Goal: Information Seeking & Learning: Learn about a topic

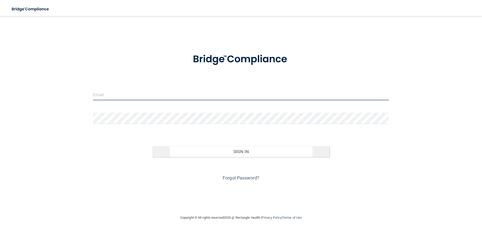
type input "[PERSON_NAME][EMAIL_ADDRESS][DOMAIN_NAME]"
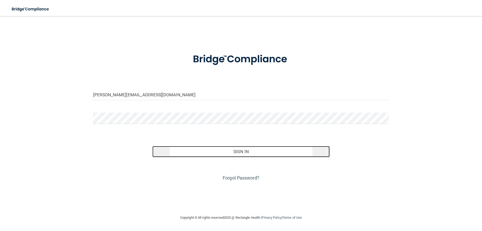
click at [237, 148] on button "Sign In" at bounding box center [242, 151] width 178 height 11
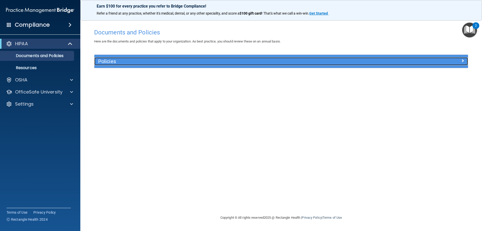
click at [129, 59] on h5 "Policies" at bounding box center [234, 62] width 273 height 6
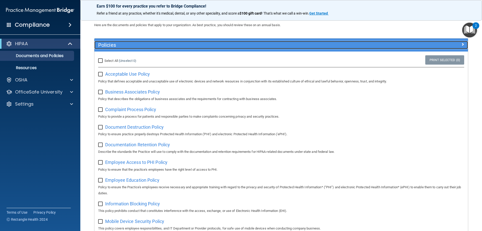
scroll to position [25, 0]
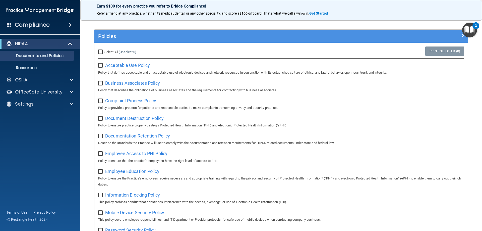
click at [120, 66] on span "Acceptable Use Policy" at bounding box center [127, 65] width 45 height 5
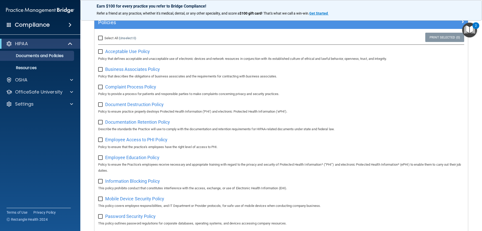
scroll to position [0, 0]
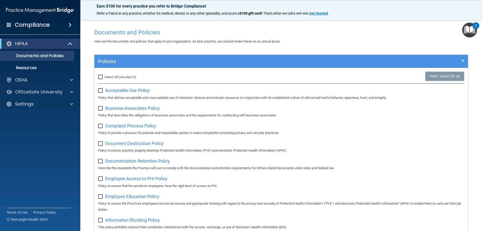
click at [101, 77] on input "Select All (Unselect 0) Unselect All" at bounding box center [101, 77] width 6 height 4
checkbox input "true"
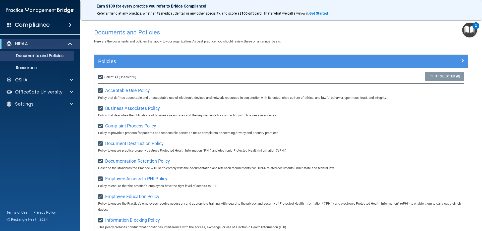
checkbox input "true"
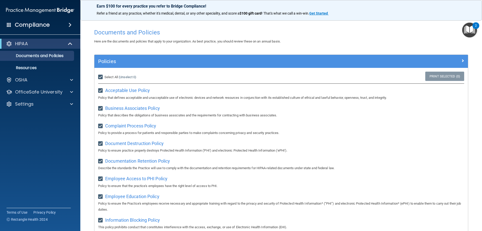
checkbox input "true"
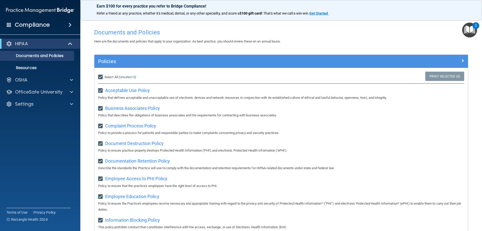
checkbox input "true"
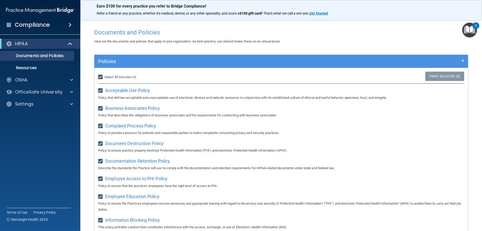
checkbox input "true"
click at [99, 78] on input "Select All (Unselect 21) Unselect All" at bounding box center [101, 77] width 6 height 4
checkbox input "false"
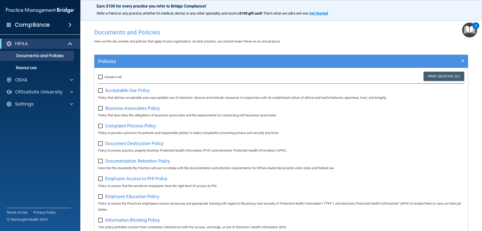
checkbox input "false"
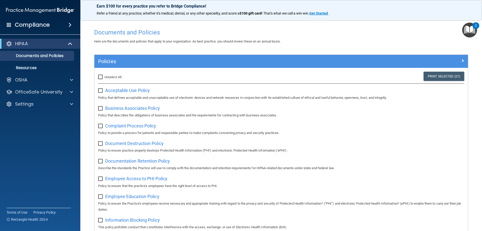
checkbox input "false"
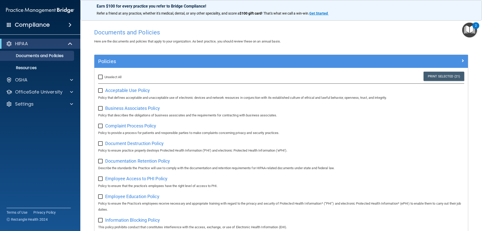
checkbox input "false"
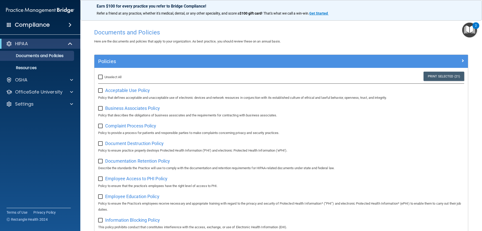
checkbox input "false"
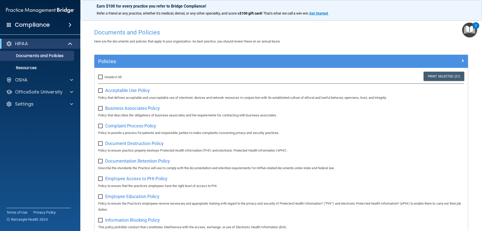
checkbox input "false"
click at [45, 81] on div "OSHA" at bounding box center [33, 80] width 62 height 6
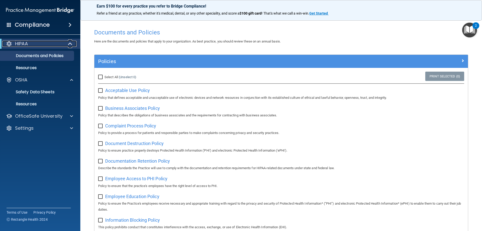
click at [20, 41] on p "HIPAA" at bounding box center [21, 44] width 13 height 6
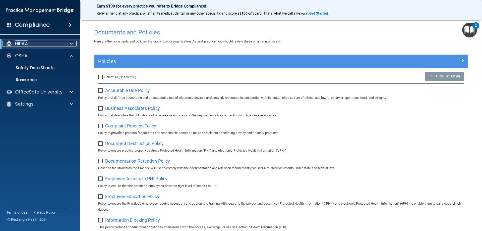
click at [22, 41] on p "HIPAA" at bounding box center [21, 44] width 13 height 6
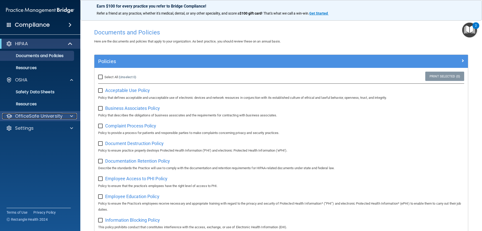
click at [41, 114] on p "OfficeSafe University" at bounding box center [38, 116] width 47 height 6
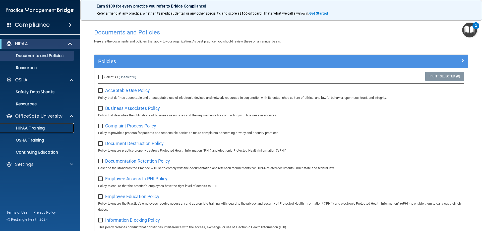
click at [30, 127] on p "HIPAA Training" at bounding box center [23, 128] width 41 height 5
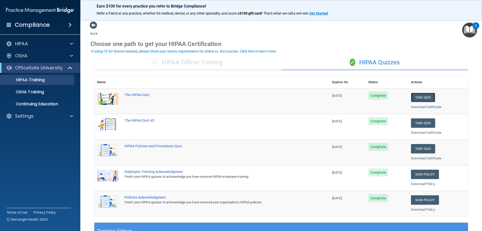
click at [415, 97] on button "Take Quiz" at bounding box center [423, 97] width 24 height 9
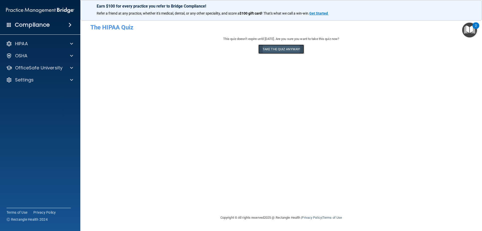
click at [290, 53] on button "Take the quiz anyway!" at bounding box center [282, 48] width 46 height 9
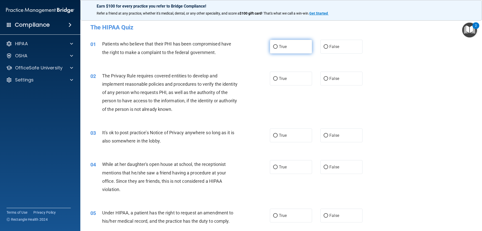
click at [281, 44] on span "True" at bounding box center [283, 46] width 8 height 5
click at [278, 45] on input "True" at bounding box center [275, 47] width 5 height 4
radio input "true"
click at [281, 79] on span "True" at bounding box center [283, 78] width 8 height 5
click at [278, 79] on input "True" at bounding box center [275, 79] width 5 height 4
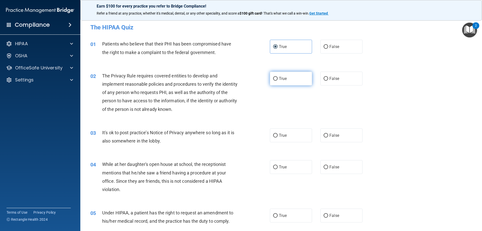
radio input "true"
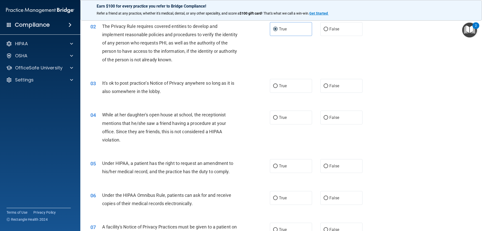
scroll to position [50, 0]
click at [331, 86] on span "False" at bounding box center [335, 85] width 10 height 5
click at [328, 86] on input "False" at bounding box center [326, 85] width 5 height 4
radio input "true"
click at [333, 120] on label "False" at bounding box center [342, 117] width 42 height 14
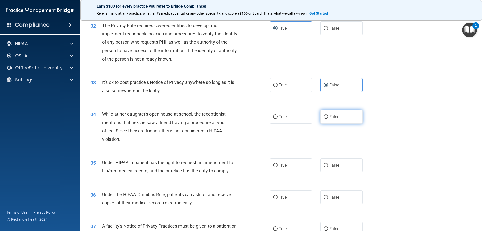
click at [328, 119] on input "False" at bounding box center [326, 117] width 5 height 4
radio input "true"
click at [335, 164] on span "False" at bounding box center [335, 165] width 10 height 5
click at [328, 164] on input "False" at bounding box center [326, 166] width 5 height 4
radio input "true"
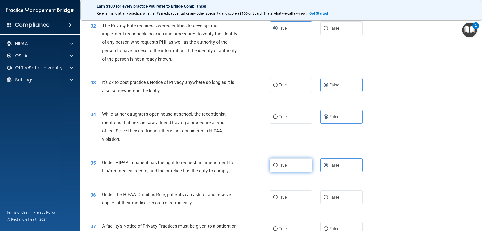
click at [291, 164] on label "True" at bounding box center [291, 165] width 42 height 14
click at [278, 164] on input "True" at bounding box center [275, 166] width 5 height 4
radio input "true"
radio input "false"
click at [286, 202] on label "True" at bounding box center [291, 197] width 42 height 14
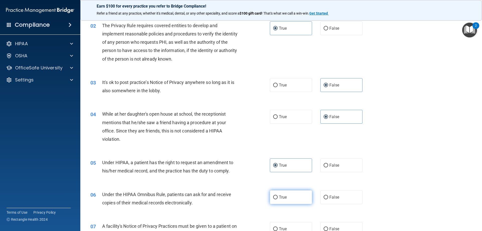
click at [278, 199] on input "True" at bounding box center [275, 197] width 5 height 4
radio input "true"
drag, startPoint x: 288, startPoint y: 226, endPoint x: 288, endPoint y: 223, distance: 2.8
click at [288, 226] on label "True" at bounding box center [291, 229] width 42 height 14
click at [278, 227] on input "True" at bounding box center [275, 229] width 5 height 4
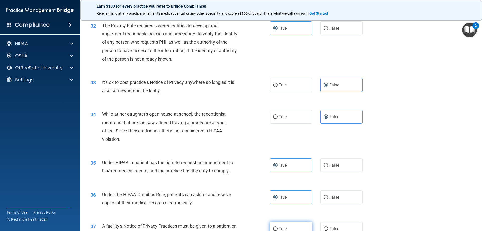
radio input "true"
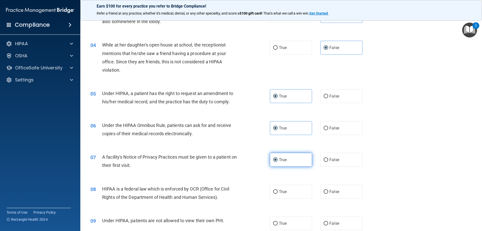
scroll to position [126, 0]
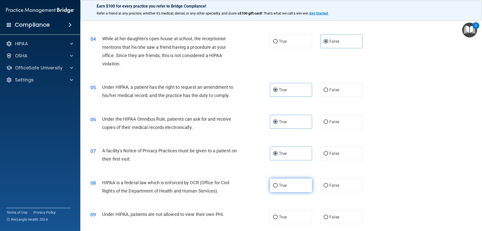
click at [279, 184] on span "True" at bounding box center [283, 185] width 8 height 5
click at [278, 184] on input "True" at bounding box center [275, 186] width 5 height 4
radio input "true"
click at [328, 182] on label "False" at bounding box center [342, 185] width 42 height 14
click at [328, 184] on input "False" at bounding box center [326, 186] width 5 height 4
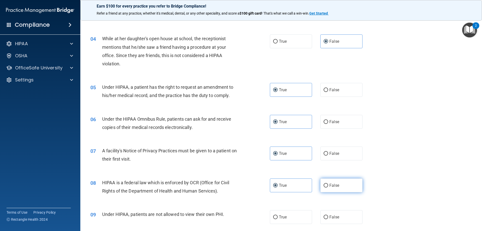
radio input "true"
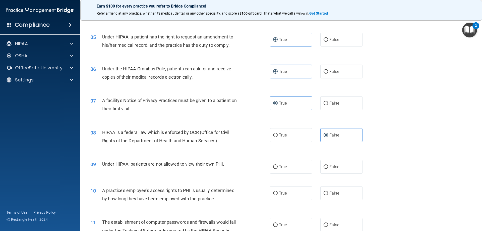
scroll to position [201, 0]
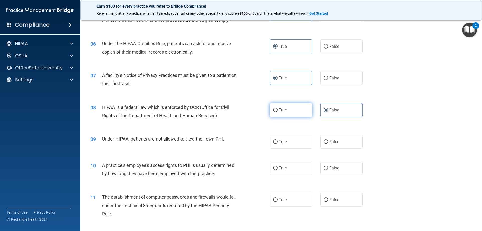
click at [276, 109] on input "True" at bounding box center [275, 110] width 5 height 4
radio input "true"
radio input "false"
click at [330, 142] on span "False" at bounding box center [335, 141] width 10 height 5
click at [328, 142] on input "False" at bounding box center [326, 142] width 5 height 4
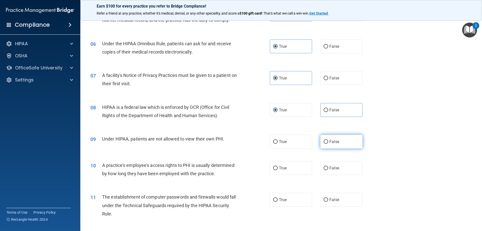
radio input "true"
click at [330, 170] on label "False" at bounding box center [342, 168] width 42 height 14
click at [328, 170] on input "False" at bounding box center [326, 168] width 5 height 4
radio input "true"
click at [281, 200] on span "True" at bounding box center [283, 199] width 8 height 5
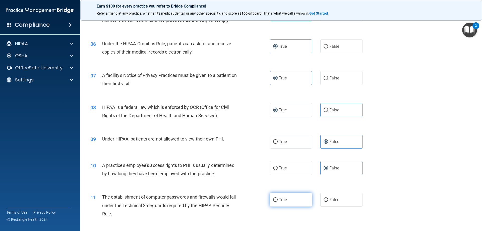
click at [278, 200] on input "True" at bounding box center [275, 200] width 5 height 4
radio input "true"
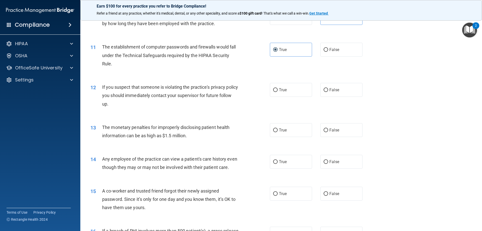
scroll to position [352, 0]
click at [279, 91] on span "True" at bounding box center [283, 89] width 8 height 5
click at [278, 91] on input "True" at bounding box center [275, 89] width 5 height 4
radio input "true"
click at [285, 127] on span "True" at bounding box center [283, 129] width 8 height 5
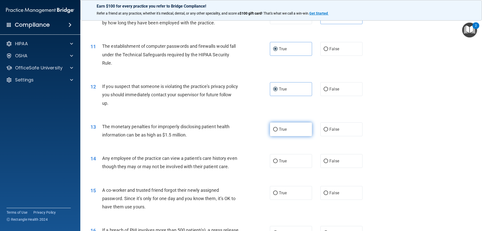
click at [278, 128] on input "True" at bounding box center [275, 130] width 5 height 4
radio input "true"
click at [348, 159] on label "False" at bounding box center [342, 161] width 42 height 14
click at [328, 159] on input "False" at bounding box center [326, 161] width 5 height 4
radio input "true"
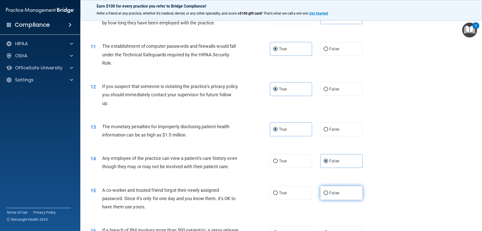
click at [339, 200] on label "False" at bounding box center [342, 193] width 42 height 14
click at [328, 195] on input "False" at bounding box center [326, 193] width 5 height 4
radio input "true"
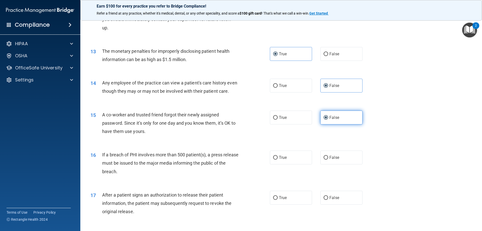
scroll to position [452, 0]
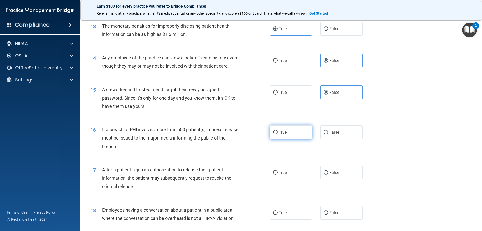
click at [286, 139] on label "True" at bounding box center [291, 132] width 42 height 14
click at [278, 134] on input "True" at bounding box center [275, 133] width 5 height 4
radio input "true"
click at [279, 175] on span "True" at bounding box center [283, 172] width 8 height 5
click at [278, 175] on input "True" at bounding box center [275, 173] width 5 height 4
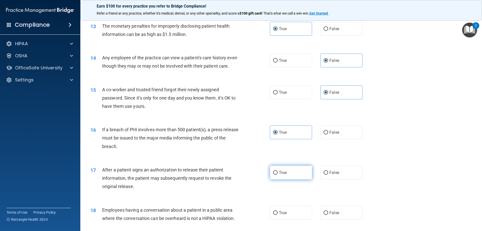
radio input "true"
click at [330, 215] on span "False" at bounding box center [335, 212] width 10 height 5
click at [328, 215] on input "False" at bounding box center [326, 213] width 5 height 4
radio input "true"
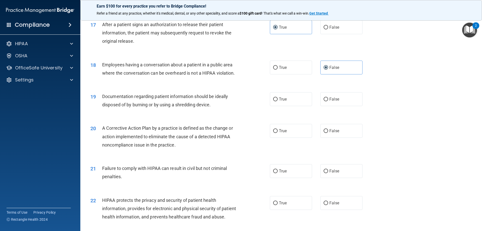
scroll to position [603, 0]
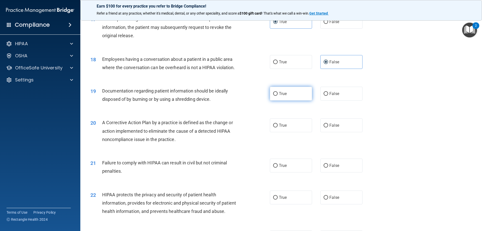
click at [288, 98] on label "True" at bounding box center [291, 94] width 42 height 14
click at [278, 96] on input "True" at bounding box center [275, 94] width 5 height 4
radio input "true"
click at [281, 128] on span "True" at bounding box center [283, 125] width 8 height 5
click at [278, 127] on input "True" at bounding box center [275, 126] width 5 height 4
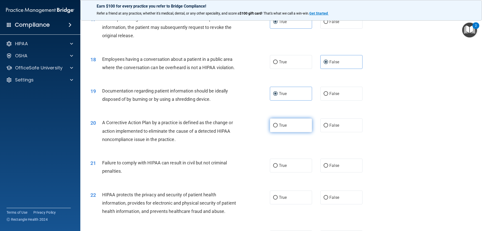
radio input "true"
click at [330, 168] on span "False" at bounding box center [335, 165] width 10 height 5
click at [328, 168] on input "False" at bounding box center [326, 166] width 5 height 4
radio input "true"
click at [281, 203] on label "True" at bounding box center [291, 197] width 42 height 14
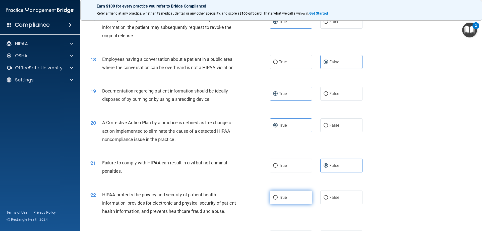
click at [278, 200] on input "True" at bounding box center [275, 198] width 5 height 4
radio input "true"
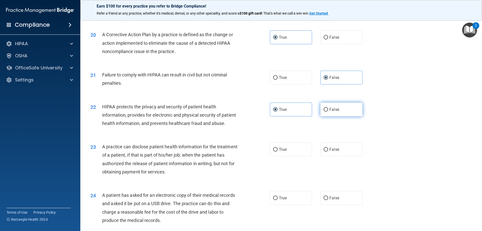
scroll to position [704, 0]
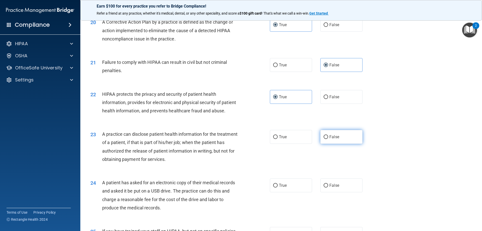
click at [330, 139] on span "False" at bounding box center [335, 136] width 10 height 5
click at [328, 139] on input "False" at bounding box center [326, 137] width 5 height 4
radio input "true"
click at [288, 192] on label "True" at bounding box center [291, 185] width 42 height 14
click at [278, 187] on input "True" at bounding box center [275, 186] width 5 height 4
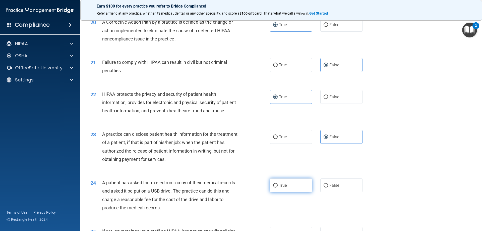
radio input "true"
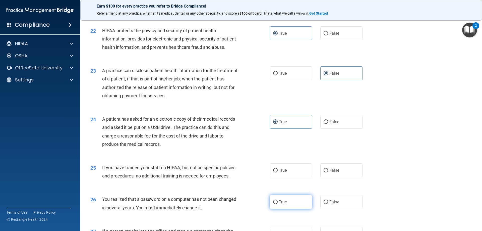
scroll to position [779, 0]
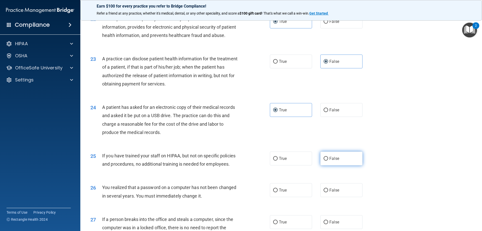
click at [330, 161] on span "False" at bounding box center [335, 158] width 10 height 5
click at [328, 161] on input "False" at bounding box center [326, 159] width 5 height 4
radio input "true"
click at [288, 197] on label "True" at bounding box center [291, 190] width 42 height 14
click at [278, 192] on input "True" at bounding box center [275, 190] width 5 height 4
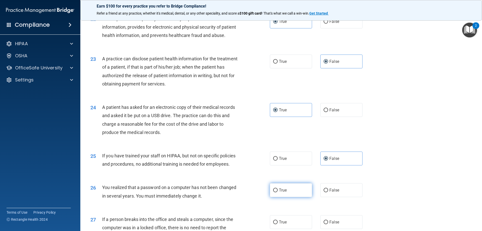
radio input "true"
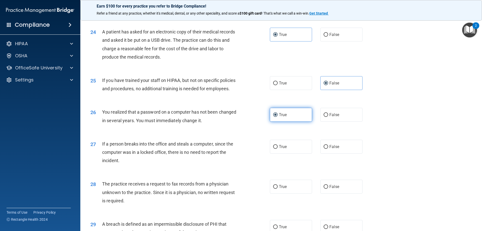
scroll to position [879, 0]
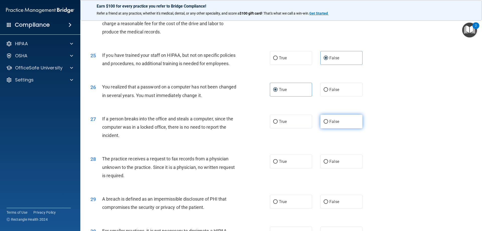
click at [327, 128] on label "False" at bounding box center [342, 122] width 42 height 14
click at [327, 124] on input "False" at bounding box center [326, 122] width 5 height 4
radio input "true"
click at [324, 164] on input "False" at bounding box center [326, 162] width 5 height 4
radio input "true"
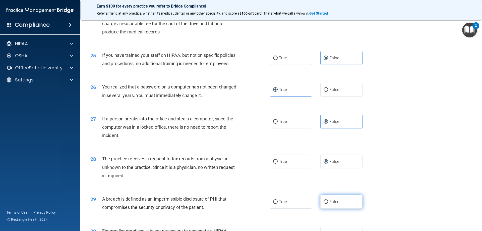
click at [324, 209] on label "False" at bounding box center [342, 202] width 42 height 14
click at [324, 204] on input "False" at bounding box center [326, 202] width 5 height 4
radio input "true"
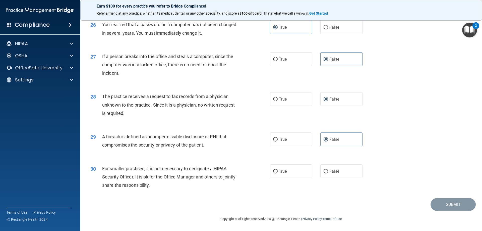
scroll to position [958, 0]
click at [279, 171] on span "True" at bounding box center [283, 171] width 8 height 5
click at [278, 171] on input "True" at bounding box center [275, 172] width 5 height 4
radio input "true"
click at [440, 208] on button "Submit" at bounding box center [453, 204] width 45 height 13
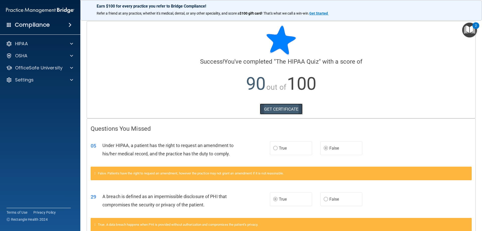
click at [277, 110] on link "GET CERTIFICATE" at bounding box center [281, 109] width 43 height 11
click at [46, 69] on p "OfficeSafe University" at bounding box center [38, 68] width 47 height 6
click at [35, 82] on p "HIPAA Training" at bounding box center [23, 79] width 41 height 5
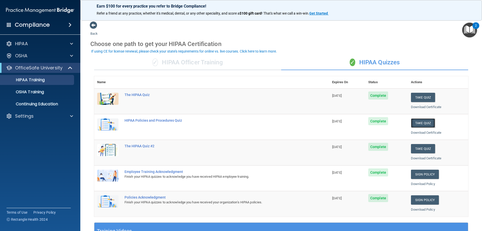
click at [413, 125] on button "Take Quiz" at bounding box center [423, 122] width 24 height 9
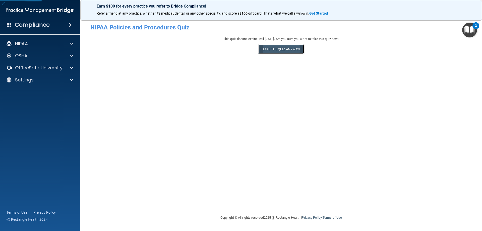
click at [291, 48] on button "Take the quiz anyway!" at bounding box center [282, 48] width 46 height 9
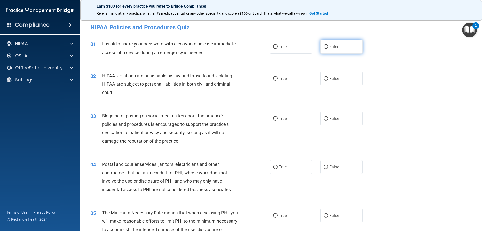
click at [326, 47] on input "False" at bounding box center [326, 47] width 5 height 4
radio input "true"
click at [279, 83] on label "True" at bounding box center [291, 79] width 42 height 14
click at [278, 81] on input "True" at bounding box center [275, 79] width 5 height 4
radio input "true"
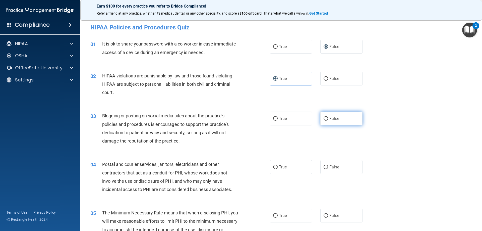
click at [330, 118] on span "False" at bounding box center [335, 118] width 10 height 5
click at [328, 118] on input "False" at bounding box center [326, 119] width 5 height 4
radio input "true"
click at [291, 119] on label "True" at bounding box center [291, 119] width 42 height 14
click at [278, 119] on input "True" at bounding box center [275, 119] width 5 height 4
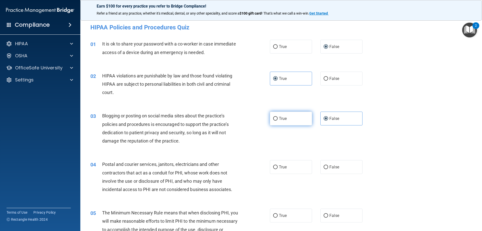
radio input "true"
click at [325, 118] on input "False" at bounding box center [326, 119] width 5 height 4
radio input "true"
radio input "false"
click at [281, 166] on span "True" at bounding box center [283, 167] width 8 height 5
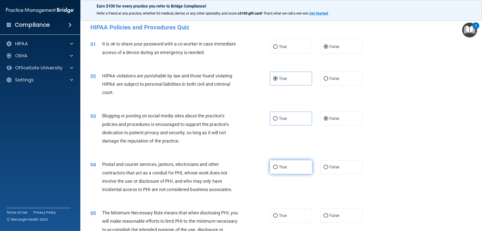
click at [278, 166] on input "True" at bounding box center [275, 167] width 5 height 4
radio input "true"
click at [277, 217] on label "True" at bounding box center [291, 216] width 42 height 14
click at [277, 217] on input "True" at bounding box center [275, 216] width 5 height 4
radio input "true"
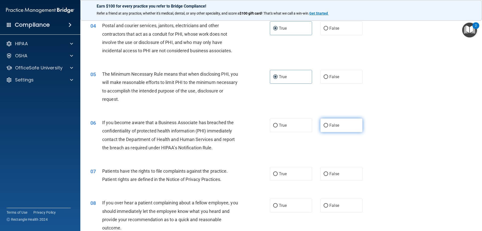
scroll to position [151, 0]
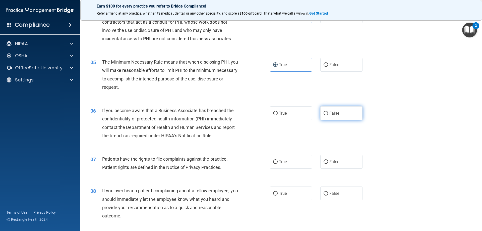
click at [326, 115] on label "False" at bounding box center [342, 113] width 42 height 14
click at [326, 115] on input "False" at bounding box center [326, 114] width 5 height 4
radio input "true"
click at [279, 162] on span "True" at bounding box center [283, 161] width 8 height 5
click at [278, 162] on input "True" at bounding box center [275, 162] width 5 height 4
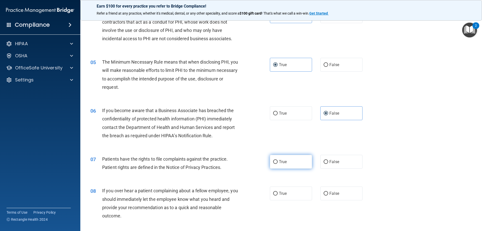
radio input "true"
click at [335, 193] on span "False" at bounding box center [335, 193] width 10 height 5
click at [328, 193] on input "False" at bounding box center [326, 194] width 5 height 4
radio input "true"
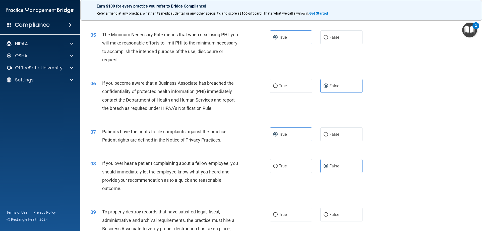
scroll to position [226, 0]
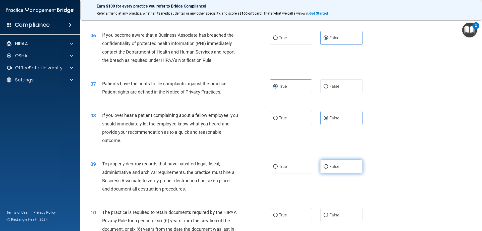
click at [334, 169] on label "False" at bounding box center [342, 167] width 42 height 14
click at [328, 169] on input "False" at bounding box center [326, 167] width 5 height 4
radio input "true"
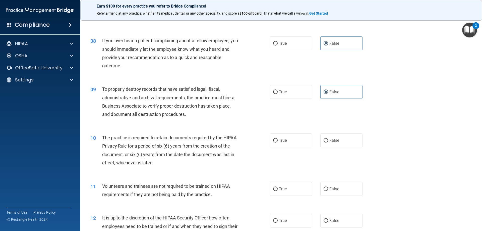
scroll to position [302, 0]
click at [279, 143] on label "True" at bounding box center [291, 140] width 42 height 14
click at [278, 142] on input "True" at bounding box center [275, 140] width 5 height 4
radio input "true"
click at [341, 192] on label "False" at bounding box center [342, 188] width 42 height 14
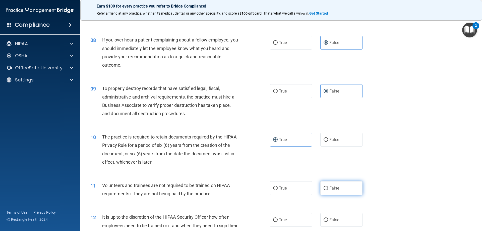
click at [328, 190] on input "False" at bounding box center [326, 188] width 5 height 4
radio input "true"
click at [340, 219] on label "False" at bounding box center [342, 220] width 42 height 14
click at [328, 219] on input "False" at bounding box center [326, 220] width 5 height 4
radio input "true"
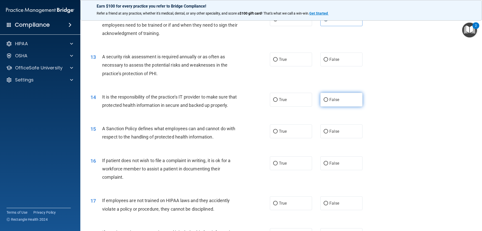
scroll to position [503, 0]
click at [280, 57] on span "True" at bounding box center [283, 59] width 8 height 5
click at [278, 57] on input "True" at bounding box center [275, 59] width 5 height 4
radio input "true"
click at [342, 98] on label "False" at bounding box center [342, 99] width 42 height 14
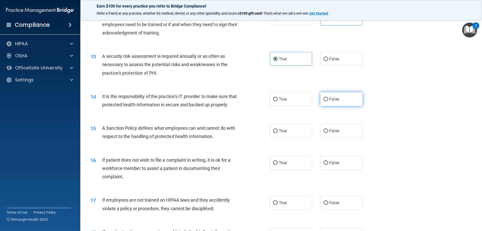
click at [328, 98] on input "False" at bounding box center [326, 99] width 5 height 4
radio input "true"
click at [331, 133] on span "False" at bounding box center [335, 130] width 10 height 5
click at [328, 133] on input "False" at bounding box center [326, 131] width 5 height 4
radio input "true"
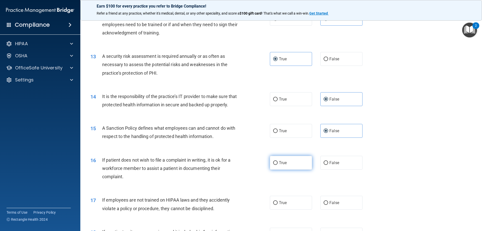
click at [292, 169] on label "True" at bounding box center [291, 163] width 42 height 14
click at [278, 165] on input "True" at bounding box center [275, 163] width 5 height 4
radio input "true"
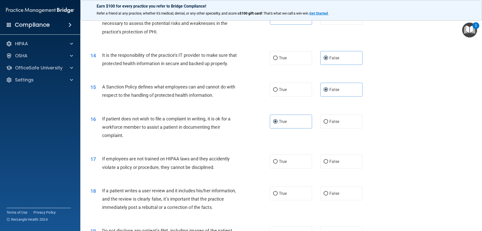
scroll to position [553, 0]
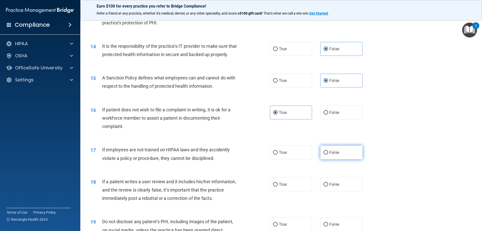
click at [332, 155] on span "False" at bounding box center [335, 152] width 10 height 5
click at [328, 155] on input "False" at bounding box center [326, 153] width 5 height 4
radio input "true"
click at [333, 187] on span "False" at bounding box center [335, 184] width 10 height 5
click at [328, 186] on input "False" at bounding box center [326, 185] width 5 height 4
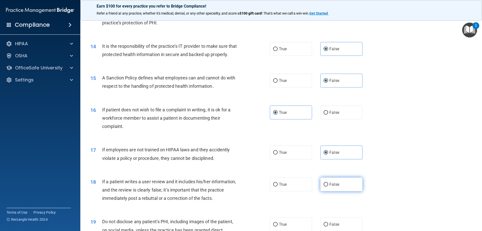
radio input "true"
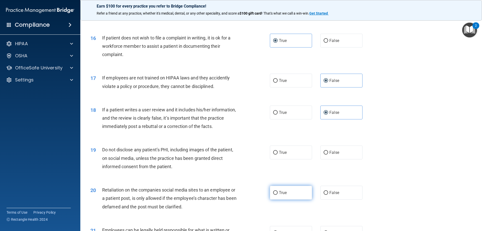
scroll to position [653, 0]
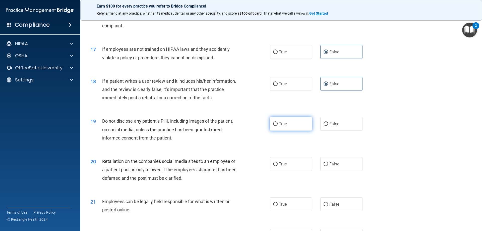
click at [291, 131] on label "True" at bounding box center [291, 124] width 42 height 14
click at [278, 126] on input "True" at bounding box center [275, 124] width 5 height 4
radio input "true"
click at [337, 171] on label "False" at bounding box center [342, 164] width 42 height 14
click at [328, 166] on input "False" at bounding box center [326, 164] width 5 height 4
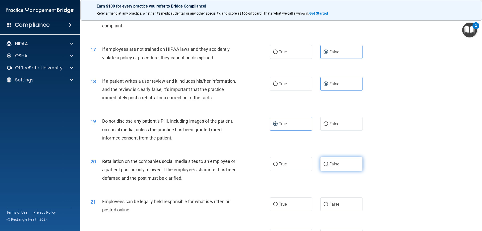
radio input "true"
click at [284, 207] on span "True" at bounding box center [283, 204] width 8 height 5
click at [278, 206] on input "True" at bounding box center [275, 205] width 5 height 4
radio input "true"
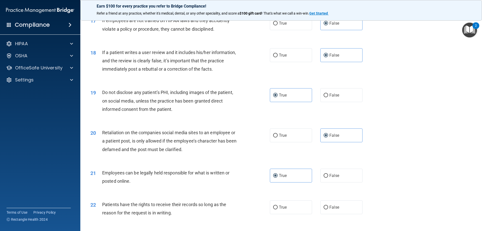
scroll to position [729, 0]
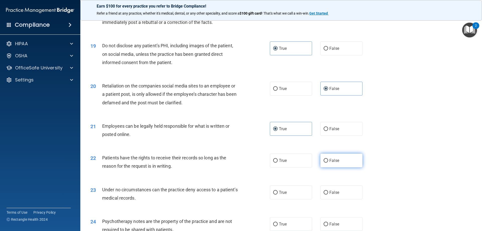
click at [331, 167] on label "False" at bounding box center [342, 161] width 42 height 14
click at [328, 163] on input "False" at bounding box center [326, 161] width 5 height 4
radio input "true"
click at [327, 199] on label "False" at bounding box center [342, 192] width 42 height 14
click at [327, 194] on input "False" at bounding box center [326, 193] width 5 height 4
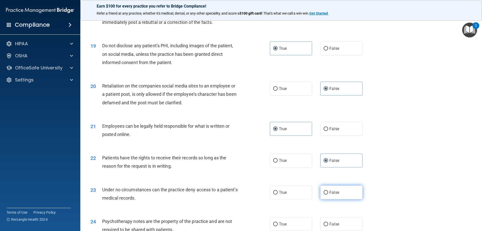
radio input "true"
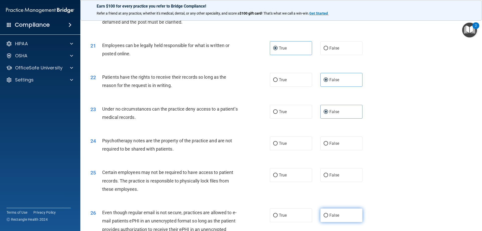
scroll to position [829, 0]
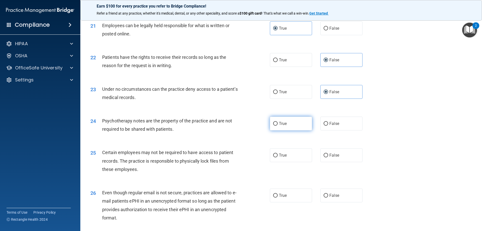
click at [282, 126] on span "True" at bounding box center [283, 123] width 8 height 5
click at [278, 126] on input "True" at bounding box center [275, 124] width 5 height 4
radio input "true"
click at [281, 162] on label "True" at bounding box center [291, 155] width 42 height 14
click at [278, 157] on input "True" at bounding box center [275, 156] width 5 height 4
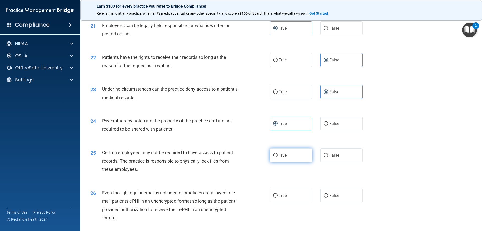
radio input "true"
click at [279, 200] on label "True" at bounding box center [291, 195] width 42 height 14
click at [278, 197] on input "True" at bounding box center [275, 196] width 5 height 4
radio input "true"
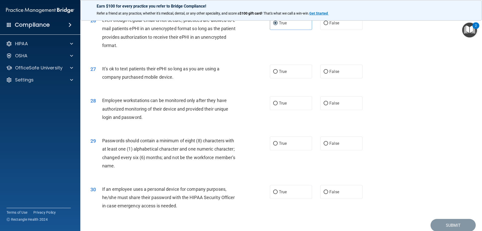
scroll to position [1005, 0]
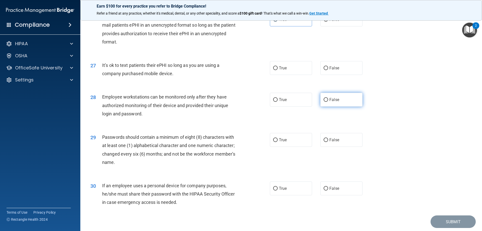
click at [327, 106] on label "False" at bounding box center [342, 100] width 42 height 14
click at [327, 102] on input "False" at bounding box center [326, 100] width 5 height 4
radio input "true"
click at [335, 147] on label "False" at bounding box center [342, 140] width 42 height 14
click at [328, 142] on input "False" at bounding box center [326, 140] width 5 height 4
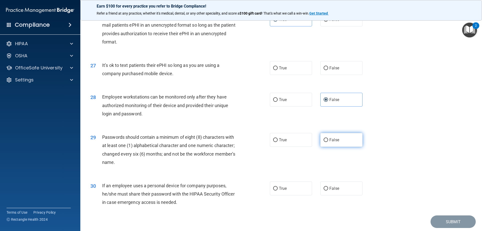
radio input "true"
click at [333, 70] on span "False" at bounding box center [335, 68] width 10 height 5
click at [328, 70] on input "False" at bounding box center [326, 68] width 5 height 4
radio input "true"
click at [288, 147] on label "True" at bounding box center [291, 140] width 42 height 14
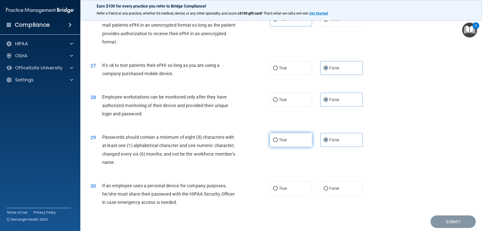
click at [278, 142] on input "True" at bounding box center [275, 140] width 5 height 4
radio input "true"
radio input "false"
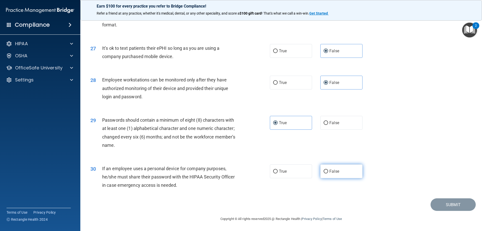
click at [330, 173] on span "False" at bounding box center [335, 171] width 10 height 5
click at [328, 173] on input "False" at bounding box center [326, 172] width 5 height 4
radio input "true"
click at [438, 204] on button "Submit" at bounding box center [453, 204] width 45 height 13
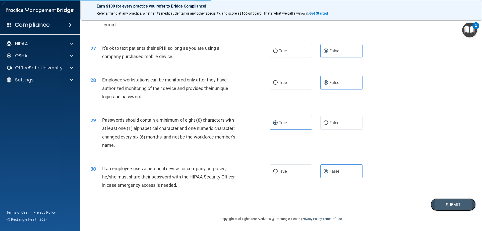
click at [445, 206] on button "Submit" at bounding box center [453, 204] width 45 height 13
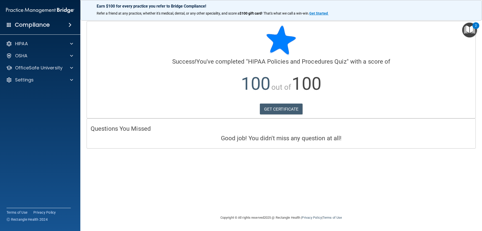
click at [289, 116] on div "Calculating your score.... Success! You've completed " HIPAA Policies and Proce…" at bounding box center [281, 69] width 389 height 97
click at [289, 111] on link "GET CERTIFICATE" at bounding box center [281, 109] width 43 height 11
click at [24, 47] on div "HIPAA" at bounding box center [40, 44] width 81 height 10
click at [48, 72] on div "OfficeSafe University" at bounding box center [40, 68] width 81 height 10
click at [69, 69] on div at bounding box center [71, 68] width 13 height 6
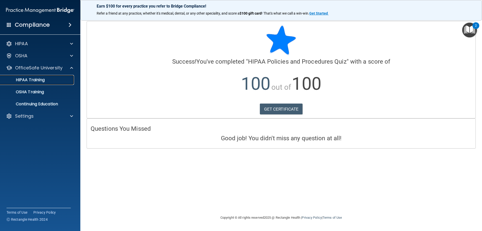
click at [34, 82] on p "HIPAA Training" at bounding box center [23, 79] width 41 height 5
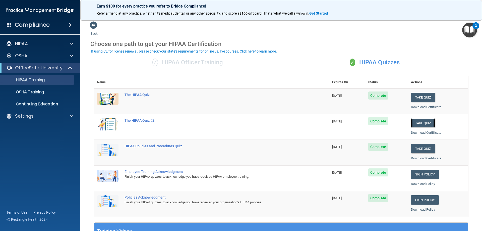
click at [415, 123] on button "Take Quiz" at bounding box center [423, 122] width 24 height 9
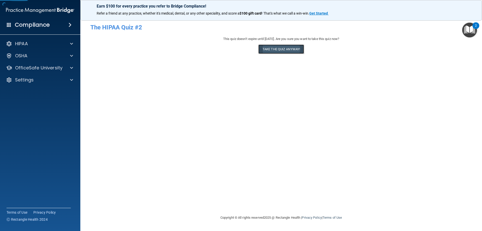
click at [279, 49] on button "Take the quiz anyway!" at bounding box center [282, 48] width 46 height 9
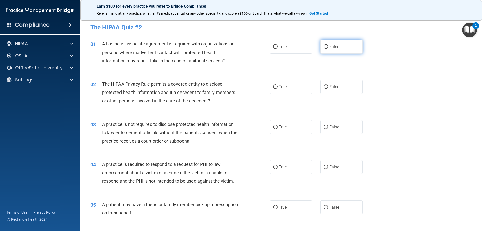
click at [346, 48] on label "False" at bounding box center [342, 47] width 42 height 14
click at [328, 48] on input "False" at bounding box center [326, 47] width 5 height 4
radio input "true"
click at [282, 85] on span "True" at bounding box center [283, 86] width 8 height 5
click at [278, 85] on input "True" at bounding box center [275, 87] width 5 height 4
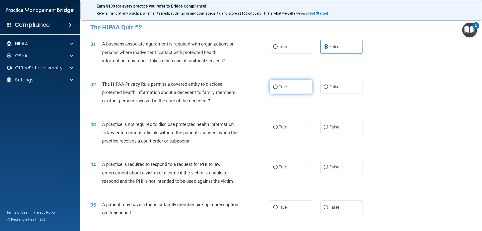
radio input "true"
click at [331, 131] on label "False" at bounding box center [342, 127] width 42 height 14
click at [328, 129] on input "False" at bounding box center [326, 127] width 5 height 4
radio input "true"
click at [291, 167] on label "True" at bounding box center [291, 167] width 42 height 14
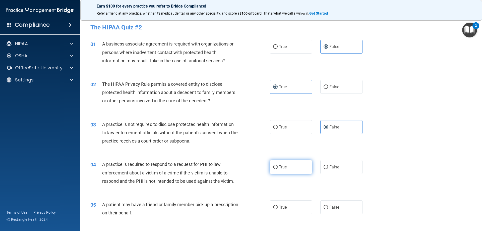
click at [278, 167] on input "True" at bounding box center [275, 167] width 5 height 4
radio input "true"
click at [282, 206] on span "True" at bounding box center [283, 207] width 8 height 5
click at [278, 206] on input "True" at bounding box center [275, 208] width 5 height 4
radio input "true"
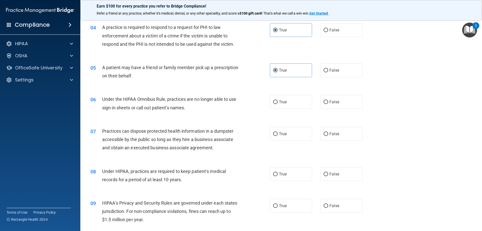
scroll to position [151, 0]
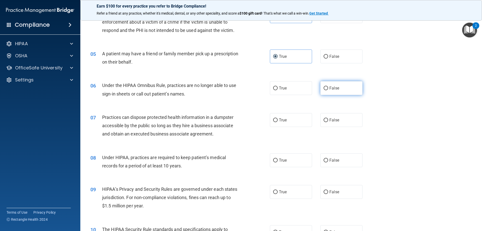
click at [327, 88] on label "False" at bounding box center [342, 88] width 42 height 14
click at [327, 88] on input "False" at bounding box center [326, 88] width 5 height 4
radio input "true"
click at [330, 121] on span "False" at bounding box center [335, 120] width 10 height 5
click at [328, 121] on input "False" at bounding box center [326, 120] width 5 height 4
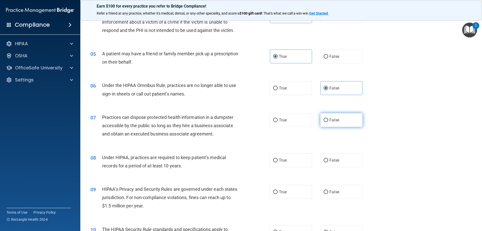
radio input "true"
drag, startPoint x: 326, startPoint y: 166, endPoint x: 324, endPoint y: 184, distance: 17.4
click at [326, 167] on label "False" at bounding box center [342, 160] width 42 height 14
click at [326, 162] on input "False" at bounding box center [326, 161] width 5 height 4
radio input "true"
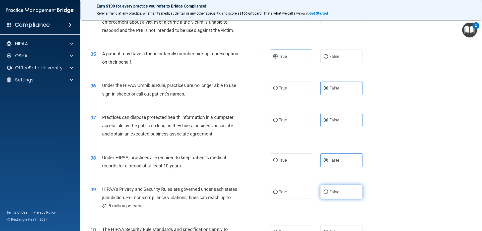
click at [326, 196] on label "False" at bounding box center [342, 192] width 42 height 14
click at [326, 194] on input "False" at bounding box center [326, 192] width 5 height 4
radio input "true"
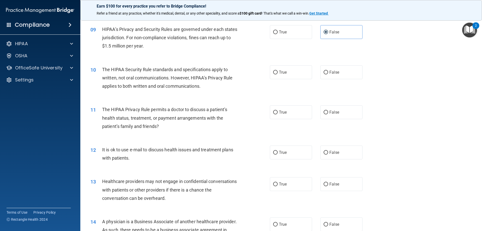
scroll to position [302, 0]
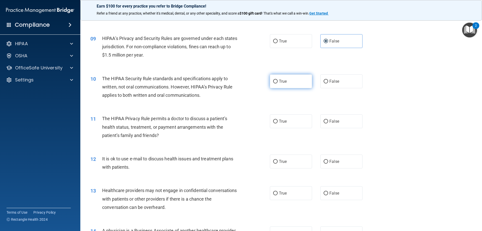
click at [281, 80] on span "True" at bounding box center [283, 81] width 8 height 5
click at [278, 80] on input "True" at bounding box center [275, 82] width 5 height 4
radio input "true"
click at [285, 121] on span "True" at bounding box center [283, 121] width 8 height 5
click at [278, 121] on input "True" at bounding box center [275, 122] width 5 height 4
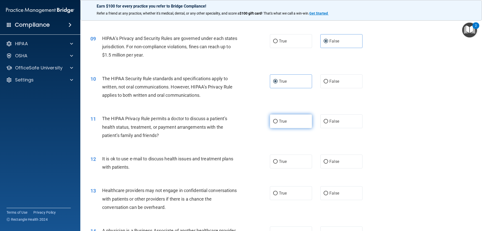
radio input "true"
click at [281, 161] on span "True" at bounding box center [283, 161] width 8 height 5
click at [278, 161] on input "True" at bounding box center [275, 162] width 5 height 4
radio input "true"
click at [331, 190] on label "False" at bounding box center [342, 193] width 42 height 14
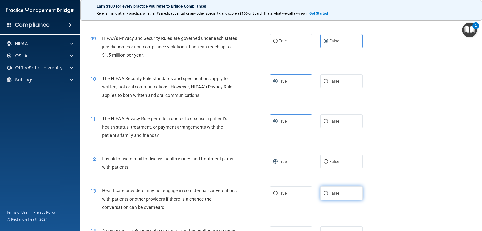
click at [328, 191] on input "False" at bounding box center [326, 193] width 5 height 4
radio input "true"
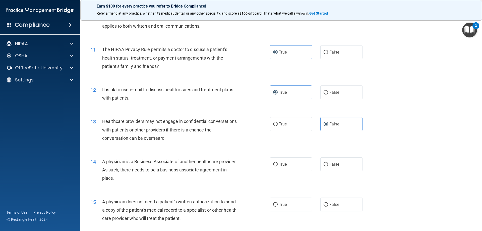
scroll to position [377, 0]
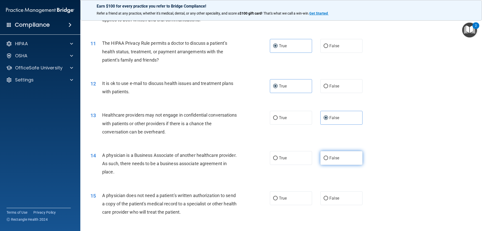
click at [330, 159] on span "False" at bounding box center [335, 158] width 10 height 5
click at [327, 159] on input "False" at bounding box center [326, 158] width 5 height 4
radio input "true"
click at [282, 198] on span "True" at bounding box center [283, 198] width 8 height 5
click at [278, 198] on input "True" at bounding box center [275, 198] width 5 height 4
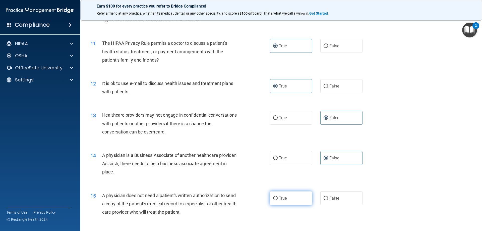
radio input "true"
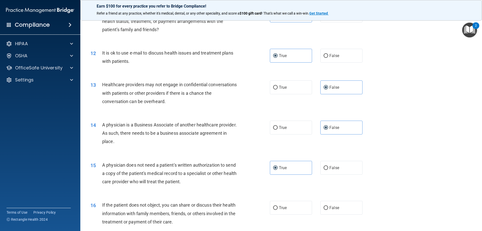
scroll to position [477, 0]
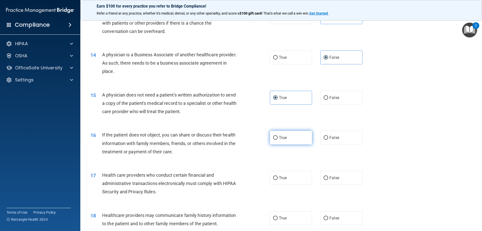
click at [282, 135] on span "True" at bounding box center [283, 137] width 8 height 5
click at [278, 136] on input "True" at bounding box center [275, 138] width 5 height 4
radio input "true"
click at [279, 176] on span "True" at bounding box center [283, 177] width 8 height 5
click at [278, 176] on input "True" at bounding box center [275, 178] width 5 height 4
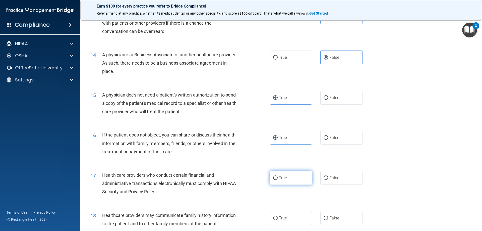
radio input "true"
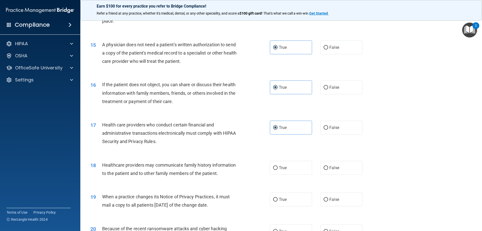
scroll to position [553, 0]
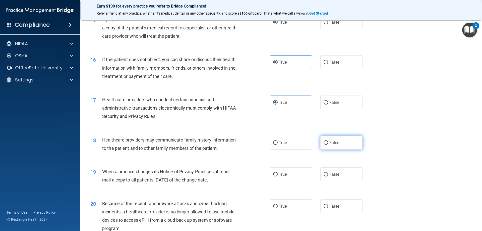
click at [321, 142] on label "False" at bounding box center [342, 143] width 42 height 14
click at [324, 142] on input "False" at bounding box center [326, 143] width 5 height 4
radio input "true"
click at [326, 170] on label "False" at bounding box center [342, 174] width 42 height 14
click at [326, 173] on input "False" at bounding box center [326, 175] width 5 height 4
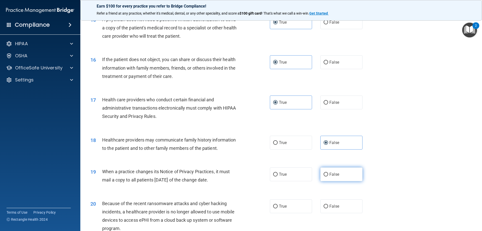
radio input "true"
click at [334, 206] on span "False" at bounding box center [335, 206] width 10 height 5
click at [328, 206] on input "False" at bounding box center [326, 207] width 5 height 4
radio input "true"
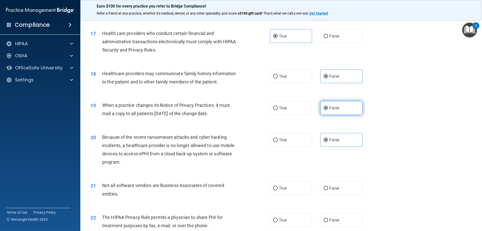
scroll to position [628, 0]
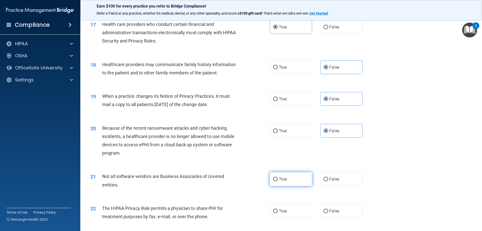
click at [289, 182] on label "True" at bounding box center [291, 179] width 42 height 14
click at [278, 181] on input "True" at bounding box center [275, 179] width 5 height 4
radio input "true"
click at [286, 212] on label "True" at bounding box center [291, 211] width 42 height 14
click at [278, 212] on input "True" at bounding box center [275, 211] width 5 height 4
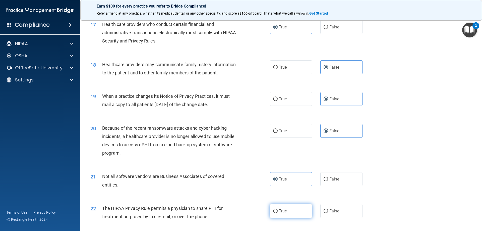
radio input "true"
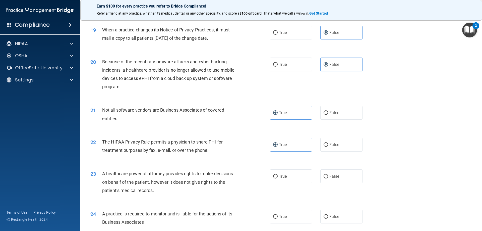
scroll to position [704, 0]
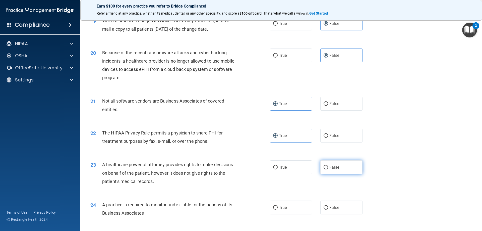
click at [332, 171] on label "False" at bounding box center [342, 167] width 42 height 14
click at [328, 169] on input "False" at bounding box center [326, 168] width 5 height 4
radio input "true"
click at [333, 211] on label "False" at bounding box center [342, 208] width 42 height 14
click at [328, 210] on input "False" at bounding box center [326, 208] width 5 height 4
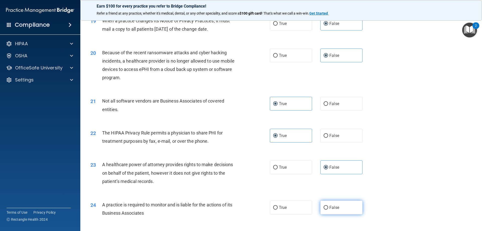
radio input "true"
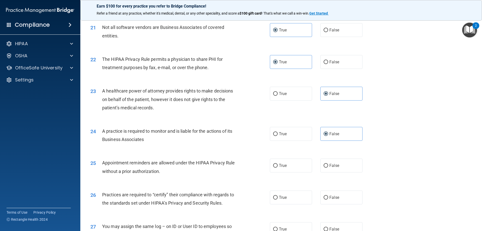
scroll to position [779, 0]
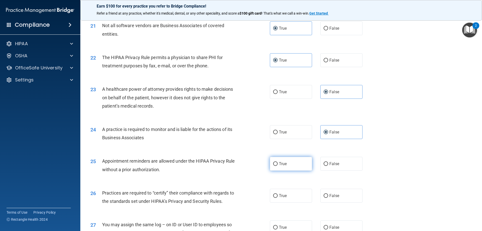
click at [285, 160] on label "True" at bounding box center [291, 164] width 42 height 14
click at [278, 162] on input "True" at bounding box center [275, 164] width 5 height 4
radio input "true"
click at [341, 197] on label "False" at bounding box center [342, 196] width 42 height 14
click at [328, 197] on input "False" at bounding box center [326, 196] width 5 height 4
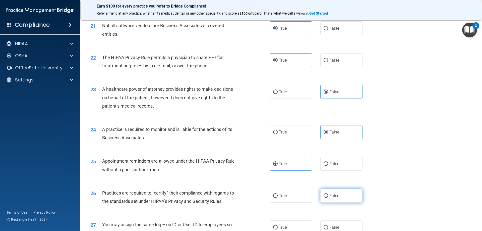
radio input "true"
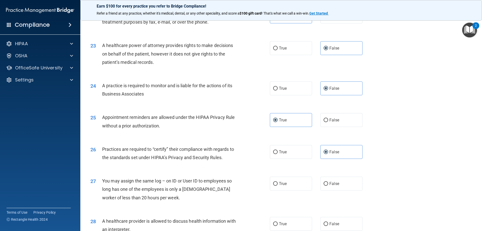
scroll to position [829, 0]
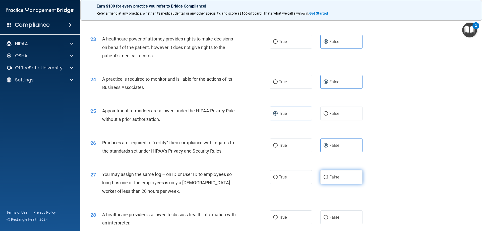
click at [326, 177] on input "False" at bounding box center [326, 177] width 5 height 4
radio input "true"
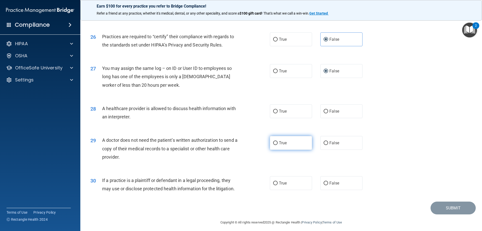
scroll to position [939, 0]
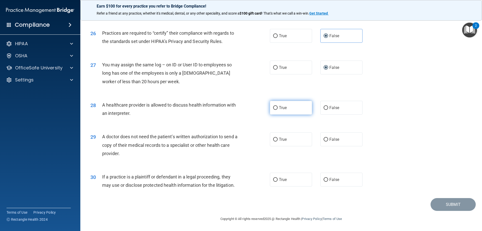
click at [285, 106] on span "True" at bounding box center [283, 107] width 8 height 5
click at [278, 106] on input "True" at bounding box center [275, 108] width 5 height 4
radio input "true"
click at [284, 138] on span "True" at bounding box center [283, 139] width 8 height 5
click at [278, 138] on input "True" at bounding box center [275, 140] width 5 height 4
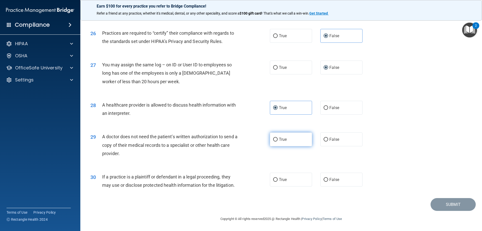
radio input "true"
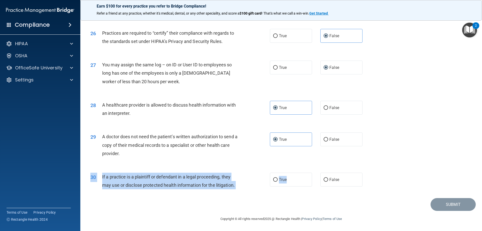
drag, startPoint x: 290, startPoint y: 185, endPoint x: 297, endPoint y: 188, distance: 7.6
click at [293, 188] on div "30 If a practice is a plaintiff or defendant in a legal proceeding, they may us…" at bounding box center [281, 182] width 389 height 32
click at [277, 182] on label "True" at bounding box center [291, 180] width 42 height 14
click at [277, 182] on input "True" at bounding box center [275, 180] width 5 height 4
radio input "true"
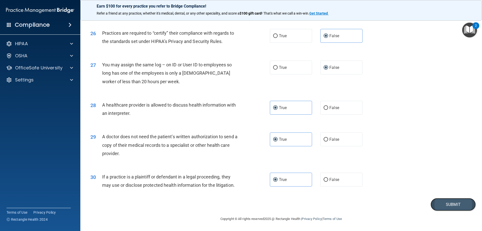
click at [457, 203] on button "Submit" at bounding box center [453, 204] width 45 height 13
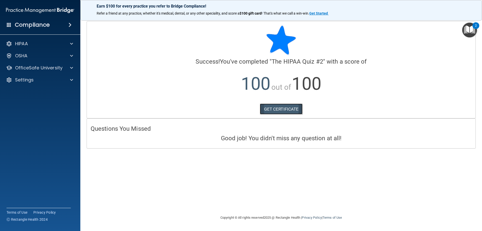
click at [275, 110] on link "GET CERTIFICATE" at bounding box center [281, 109] width 43 height 11
click at [70, 69] on div at bounding box center [71, 68] width 13 height 6
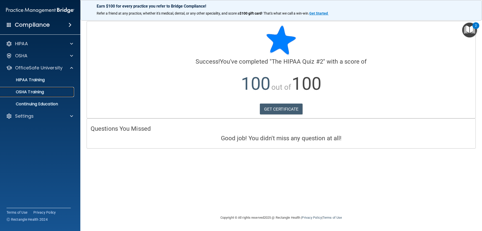
click at [38, 92] on p "OSHA Training" at bounding box center [23, 91] width 41 height 5
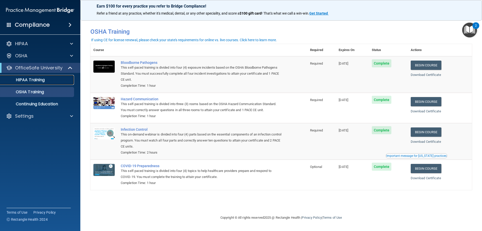
click at [29, 79] on p "HIPAA Training" at bounding box center [23, 79] width 41 height 5
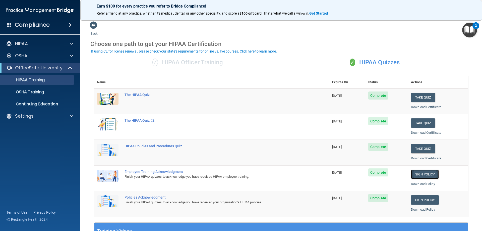
click at [424, 176] on link "Sign Policy" at bounding box center [425, 174] width 28 height 9
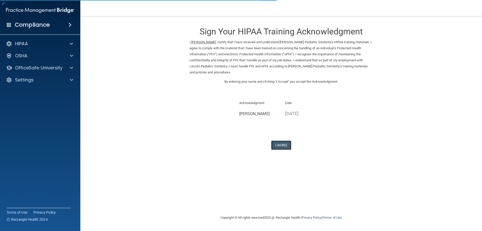
click at [281, 147] on button "I Agree" at bounding box center [281, 144] width 20 height 9
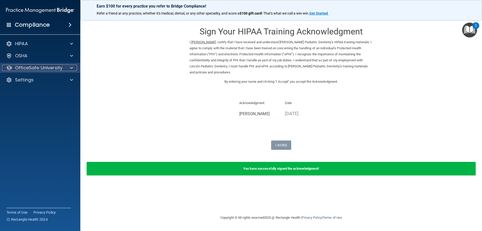
click at [41, 66] on p "OfficeSafe University" at bounding box center [38, 68] width 47 height 6
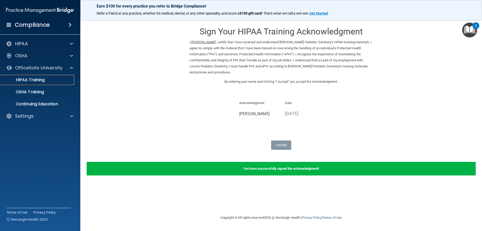
click at [35, 82] on p "HIPAA Training" at bounding box center [23, 79] width 41 height 5
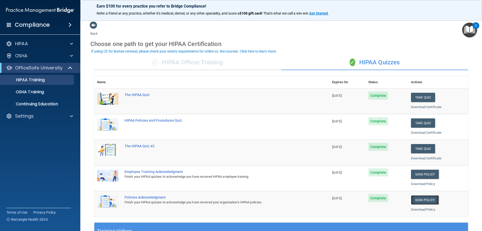
click at [420, 198] on link "Sign Policy" at bounding box center [425, 199] width 28 height 9
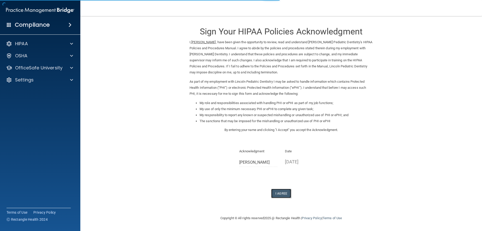
click at [285, 193] on button "I Agree" at bounding box center [281, 193] width 20 height 9
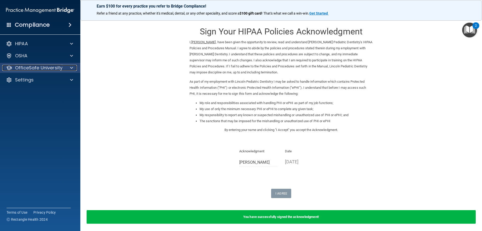
click at [44, 70] on p "OfficeSafe University" at bounding box center [38, 68] width 47 height 6
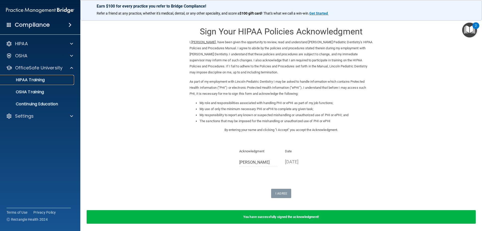
click at [38, 83] on link "HIPAA Training" at bounding box center [34, 80] width 79 height 10
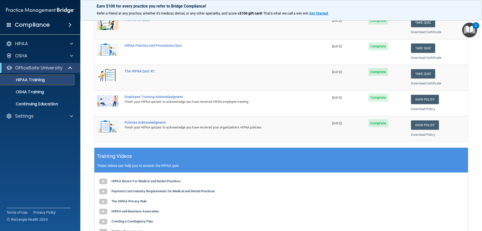
scroll to position [101, 0]
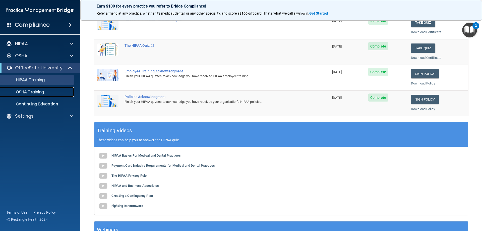
click at [30, 93] on p "OSHA Training" at bounding box center [23, 91] width 41 height 5
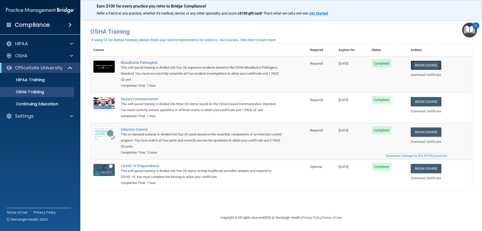
click at [427, 67] on link "Begin Course" at bounding box center [426, 65] width 31 height 9
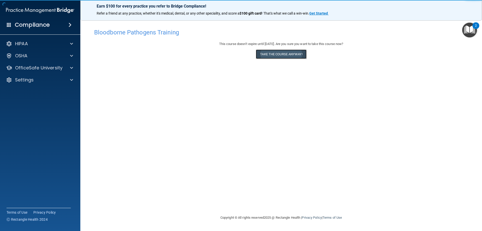
click at [279, 54] on button "Take the course anyway!" at bounding box center [281, 53] width 51 height 9
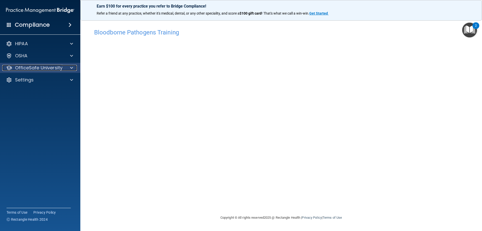
click at [35, 68] on p "OfficeSafe University" at bounding box center [38, 68] width 47 height 6
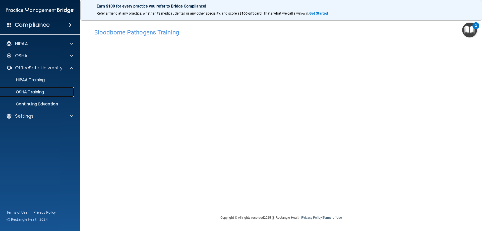
click at [39, 93] on p "OSHA Training" at bounding box center [23, 91] width 41 height 5
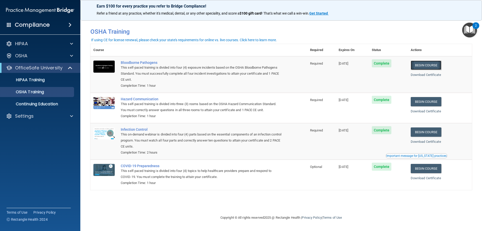
click at [421, 64] on link "Begin Course" at bounding box center [426, 65] width 31 height 9
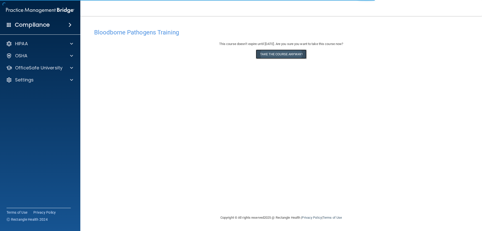
click at [302, 56] on button "Take the course anyway!" at bounding box center [281, 53] width 51 height 9
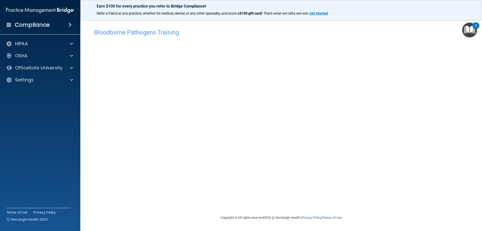
click at [153, 31] on h4 "Bloodborne Pathogens Training" at bounding box center [281, 32] width 374 height 7
click at [48, 56] on div "OSHA" at bounding box center [33, 56] width 62 height 6
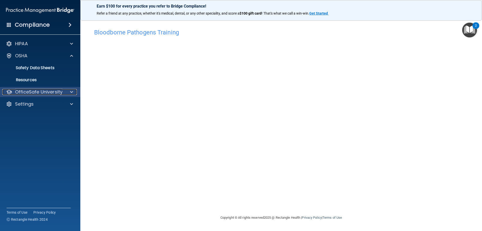
click at [40, 95] on p "OfficeSafe University" at bounding box center [38, 92] width 47 height 6
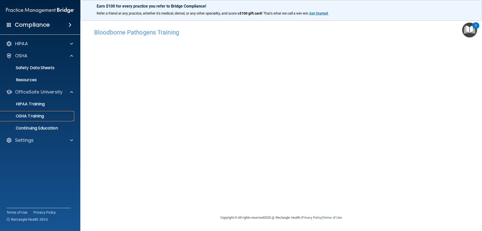
click at [36, 120] on link "OSHA Training" at bounding box center [34, 116] width 79 height 10
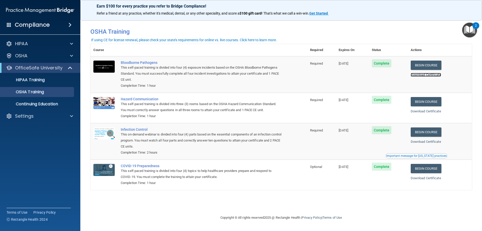
click at [434, 75] on link "Download Certificate" at bounding box center [426, 75] width 30 height 4
click at [427, 102] on link "Begin Course" at bounding box center [426, 101] width 31 height 9
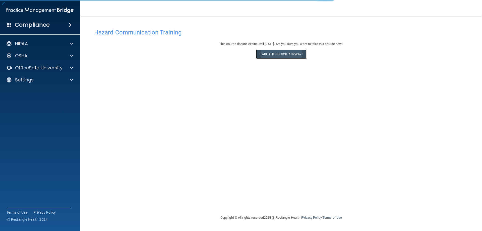
click at [267, 50] on button "Take the course anyway!" at bounding box center [281, 53] width 51 height 9
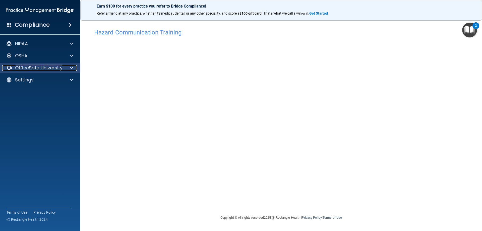
click at [52, 70] on p "OfficeSafe University" at bounding box center [38, 68] width 47 height 6
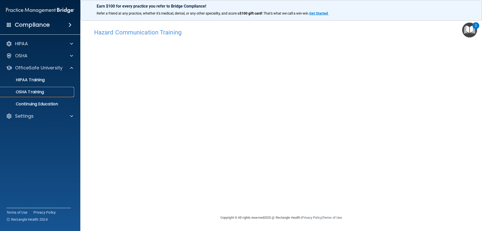
click at [40, 90] on p "OSHA Training" at bounding box center [23, 91] width 41 height 5
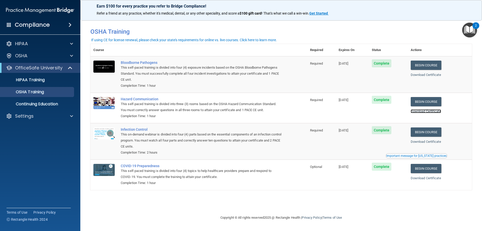
click at [421, 110] on link "Download Certificate" at bounding box center [426, 111] width 30 height 4
click at [432, 135] on link "Begin Course" at bounding box center [426, 131] width 31 height 9
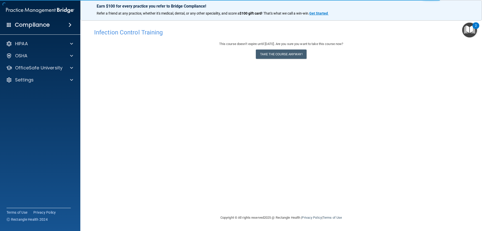
click at [276, 60] on div "This course doesn’t expire until [DATE]. Are you sure you want to take this cou…" at bounding box center [281, 51] width 374 height 20
click at [278, 55] on button "Take the course anyway!" at bounding box center [281, 53] width 51 height 9
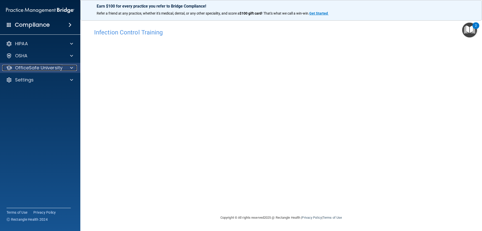
click at [53, 68] on p "OfficeSafe University" at bounding box center [38, 68] width 47 height 6
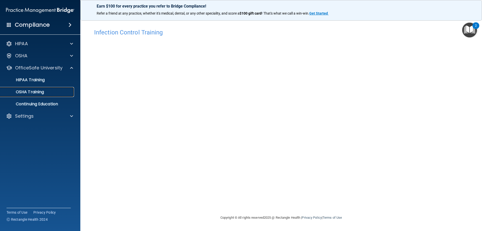
click at [50, 95] on link "OSHA Training" at bounding box center [34, 92] width 79 height 10
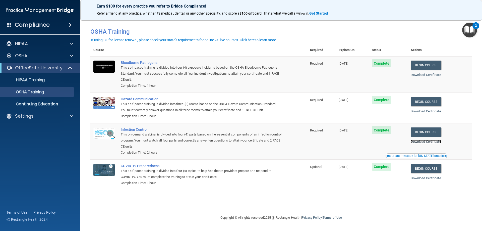
click at [429, 142] on link "Download Certificate" at bounding box center [426, 142] width 30 height 4
